Goal: Find specific fact: Find contact information

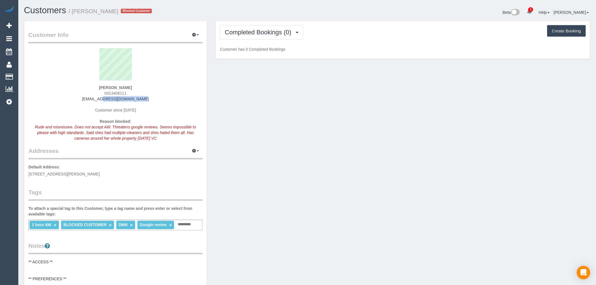
drag, startPoint x: 142, startPoint y: 97, endPoint x: 79, endPoint y: 101, distance: 63.2
click at [79, 101] on div "Heather Snook 0413406111 hasnook@icloud.com Customer since 2025 Reason blocked:…" at bounding box center [115, 97] width 174 height 99
copy link "hasnook@icloud.com"
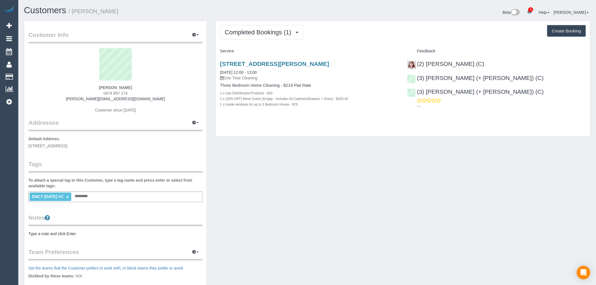
drag, startPoint x: 131, startPoint y: 94, endPoint x: 102, endPoint y: 95, distance: 29.3
click at [102, 95] on div "[PERSON_NAME] 0474 897 174 [PERSON_NAME][EMAIL_ADDRESS][DOMAIN_NAME] Customer s…" at bounding box center [115, 83] width 174 height 70
copy span "0474 897 174"
click at [42, 17] on div "Customers / Dee I" at bounding box center [164, 12] width 288 height 12
click at [46, 14] on link "Customers" at bounding box center [45, 10] width 42 height 10
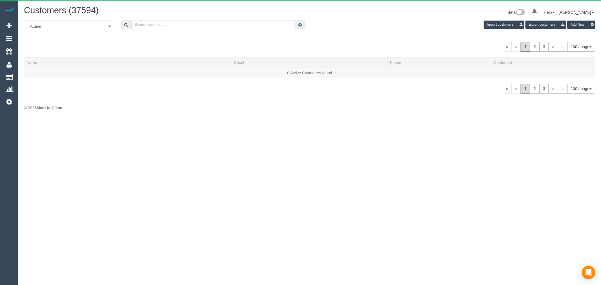
click at [157, 21] on input "text" at bounding box center [213, 25] width 164 height 9
paste input "[EMAIL_ADDRESS][DOMAIN_NAME]"
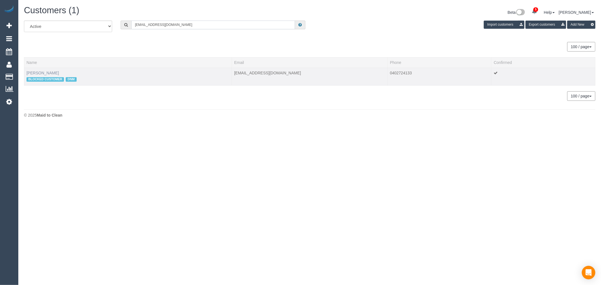
type input "[EMAIL_ADDRESS][DOMAIN_NAME]"
click at [38, 71] on link "[PERSON_NAME]" at bounding box center [42, 73] width 32 height 5
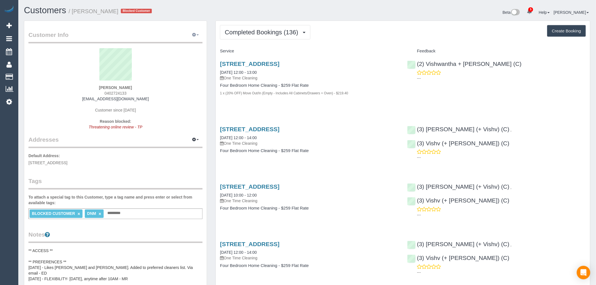
click at [199, 33] on button "button" at bounding box center [195, 35] width 14 height 9
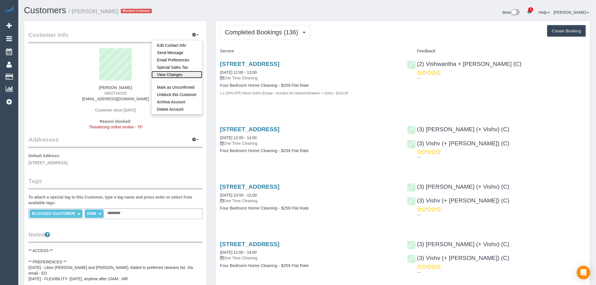
click at [187, 74] on link "View Changes" at bounding box center [177, 74] width 51 height 7
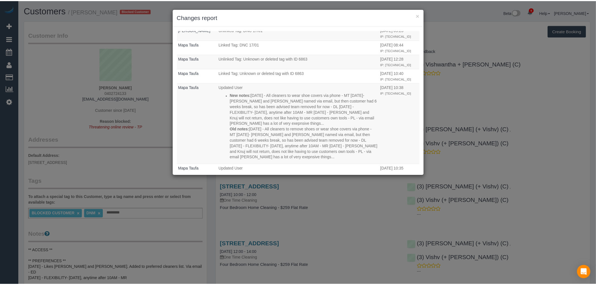
scroll to position [438, 0]
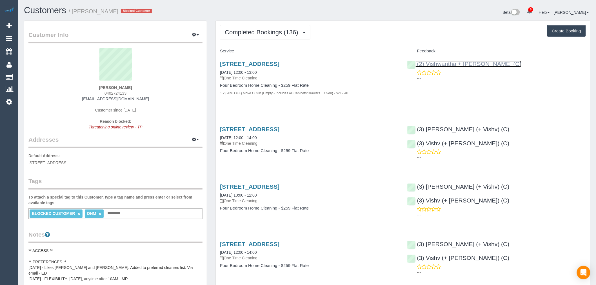
click at [440, 63] on link "(2) Vishwantha + [PERSON_NAME] (C)" at bounding box center [464, 64] width 114 height 6
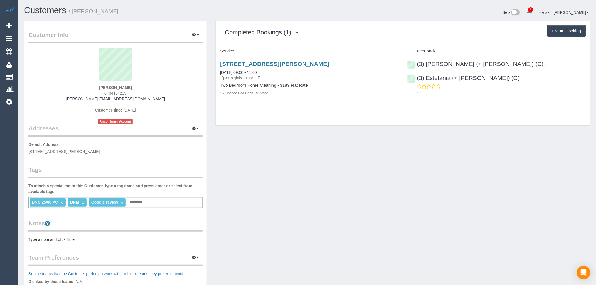
drag, startPoint x: 305, startPoint y: 64, endPoint x: 213, endPoint y: 66, distance: 91.8
click at [213, 66] on div "Completed Bookings (1) Completed Bookings (1) Upcoming Bookings (11) Cancelled …" at bounding box center [402, 76] width 383 height 111
copy link "[STREET_ADDRESS][PERSON_NAME]"
